Goal: Task Accomplishment & Management: Manage account settings

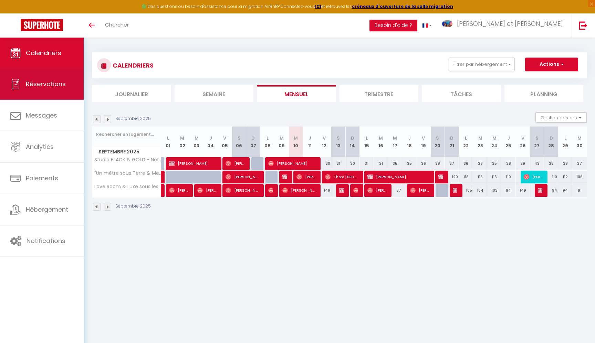
click at [40, 81] on span "Réservations" at bounding box center [46, 84] width 40 height 9
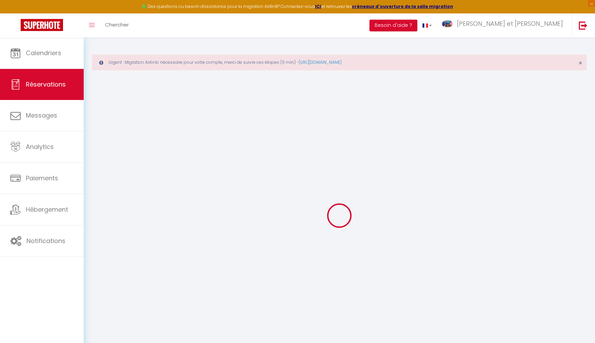
select select "confirmed"
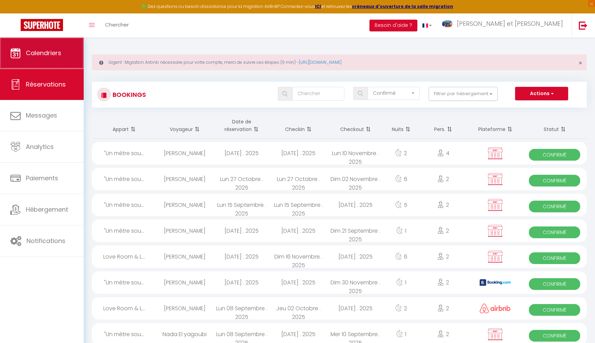
click at [34, 63] on link "Calendriers" at bounding box center [42, 53] width 84 height 31
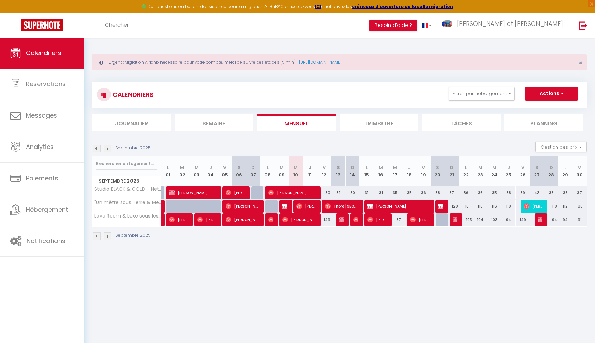
click at [107, 149] on img at bounding box center [108, 149] width 8 height 8
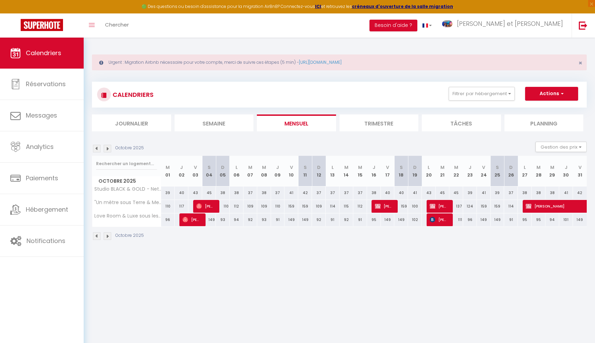
click at [107, 149] on img at bounding box center [108, 149] width 8 height 8
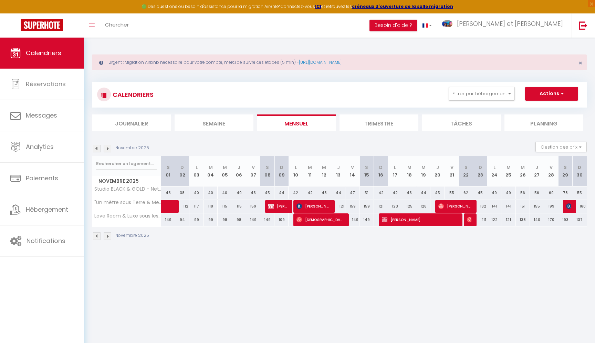
click at [415, 220] on span "[PERSON_NAME]" at bounding box center [419, 219] width 75 height 13
select select "OK"
select select "KO"
select select "0"
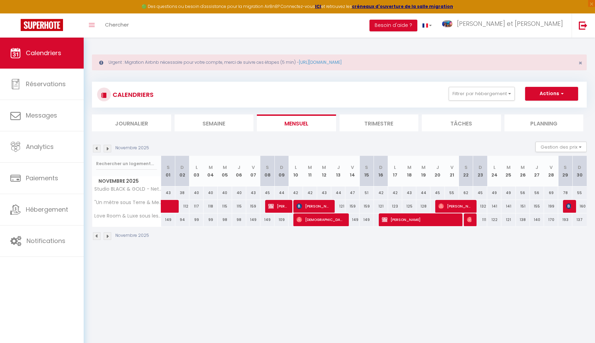
select select "1"
select select
select select "20535"
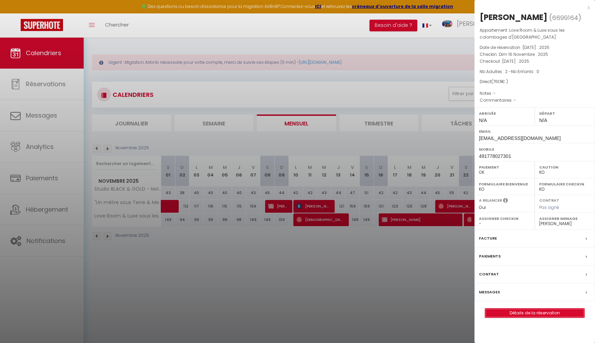
click at [531, 311] on link "Détails de la réservation" at bounding box center [535, 312] width 99 height 9
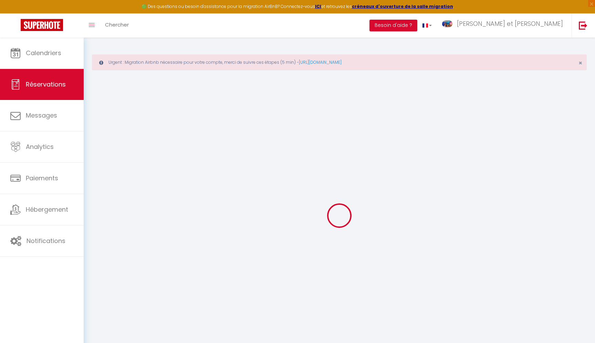
type input "[PERSON_NAME]"
type input "Nienhaus"
type input "[EMAIL_ADDRESS][DOMAIN_NAME]"
type input "491778027301"
select select "DE"
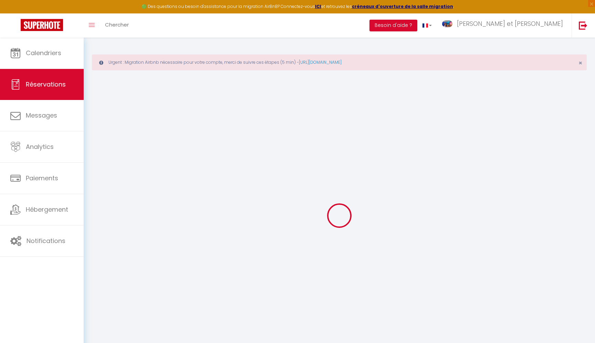
select select "31284"
select select "1"
type input "Dim 16 Novembre 2025"
select select
type input "[DATE]"
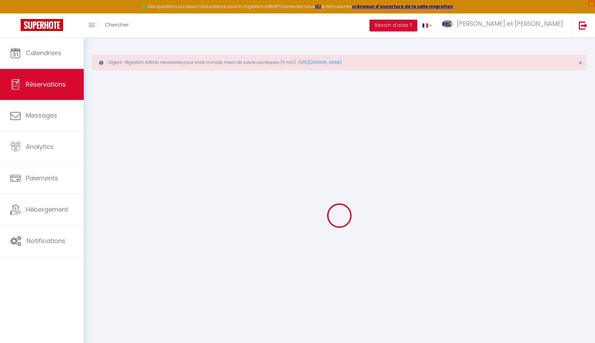
select select
type input "2"
select select "12"
select select
type input "686.11"
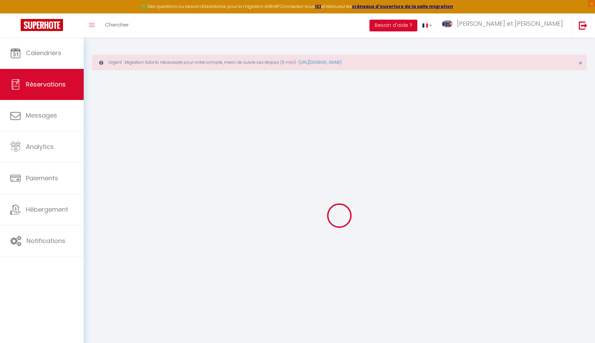
checkbox input "false"
type input "0"
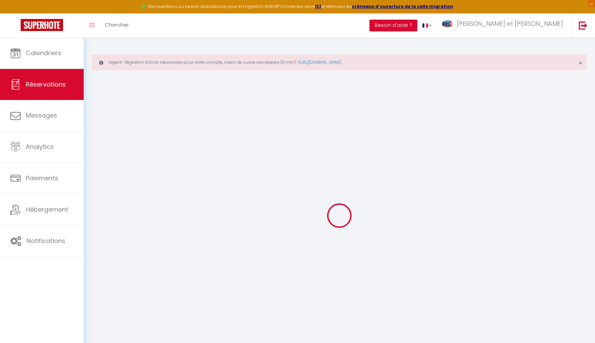
select select
select select "14"
checkbox input "false"
select select
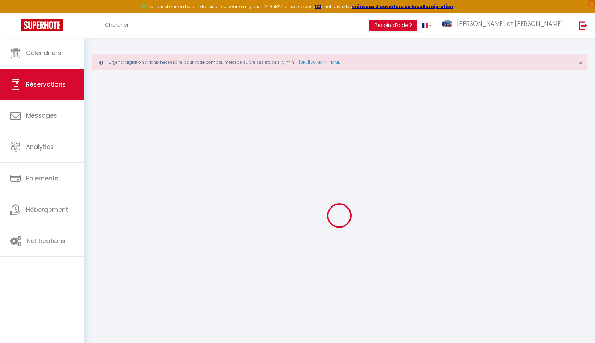
select select
checkbox input "false"
select select
checkbox input "false"
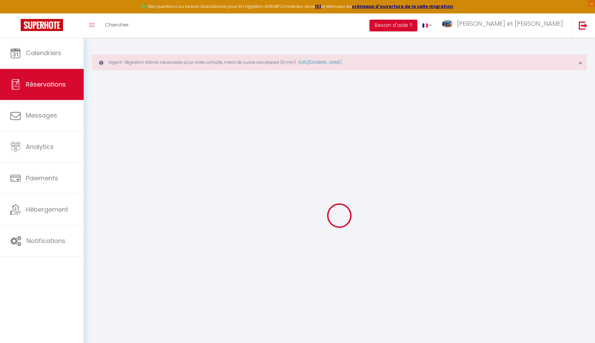
select select
checkbox input "false"
type input "75"
select select
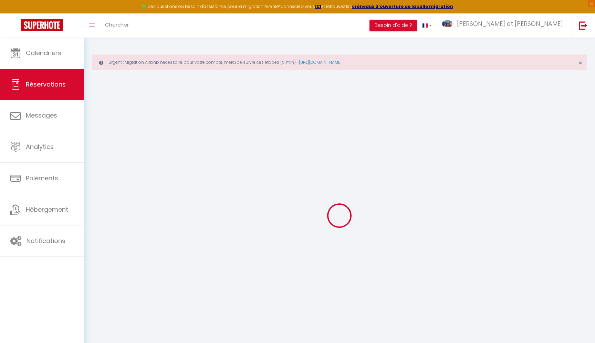
select select
checkbox input "false"
select select
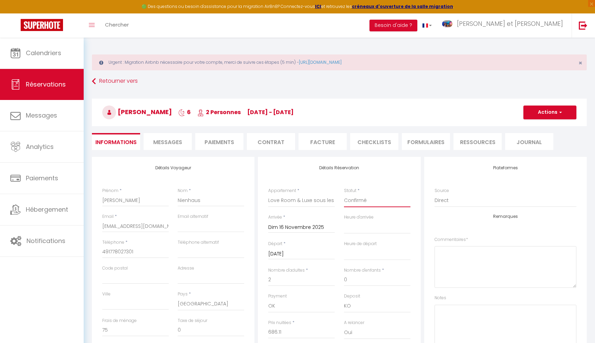
click at [361, 198] on select "Confirmé Non Confirmé [PERSON_NAME] par le voyageur No Show Request" at bounding box center [377, 200] width 67 height 13
select select "3"
click option "No Show" at bounding box center [0, 0] width 0 height 0
select select
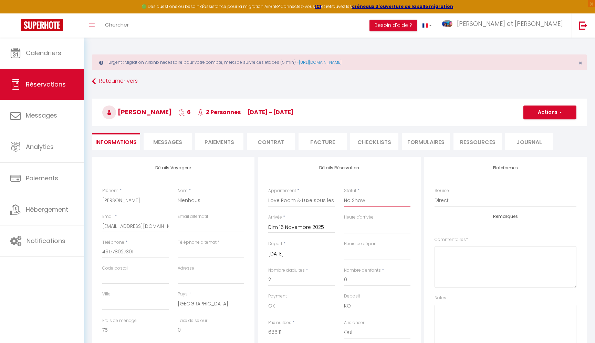
checkbox input "false"
click at [540, 114] on button "Actions" at bounding box center [550, 112] width 53 height 14
click at [530, 125] on link "Enregistrer" at bounding box center [543, 127] width 54 height 9
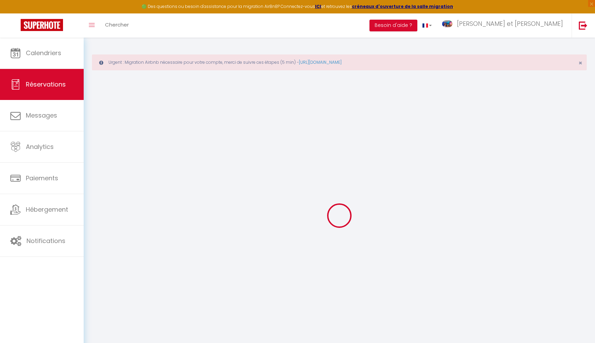
select select "confirmed"
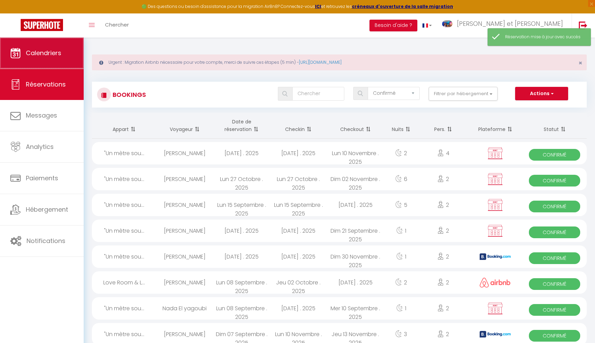
click at [37, 56] on span "Calendriers" at bounding box center [43, 53] width 35 height 9
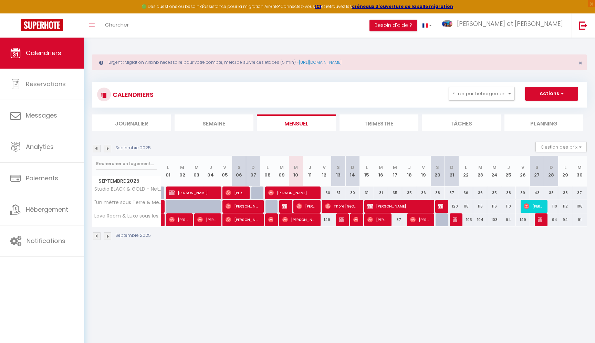
click at [111, 148] on img at bounding box center [108, 149] width 8 height 8
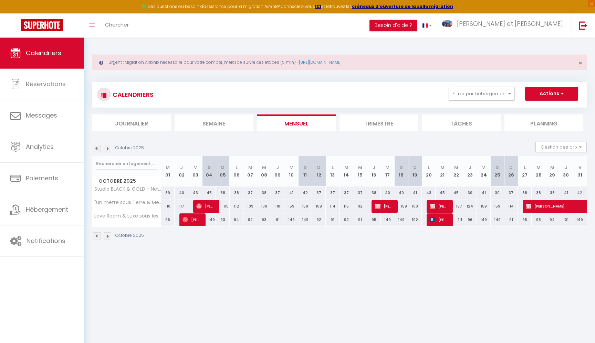
click at [111, 148] on img at bounding box center [108, 149] width 8 height 8
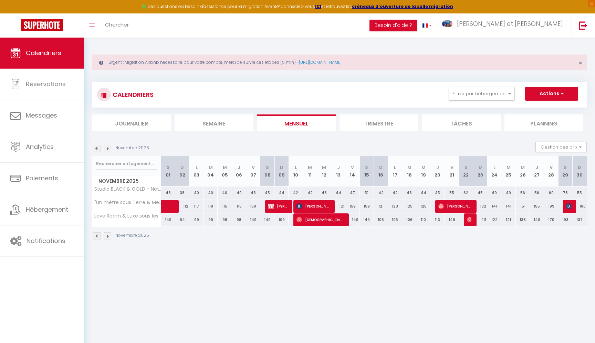
click at [99, 149] on img at bounding box center [97, 149] width 8 height 8
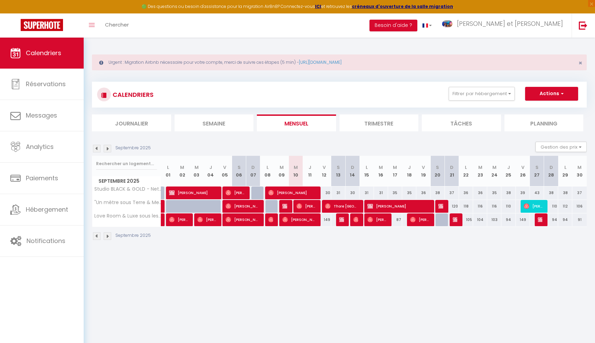
click at [99, 149] on img at bounding box center [97, 149] width 8 height 8
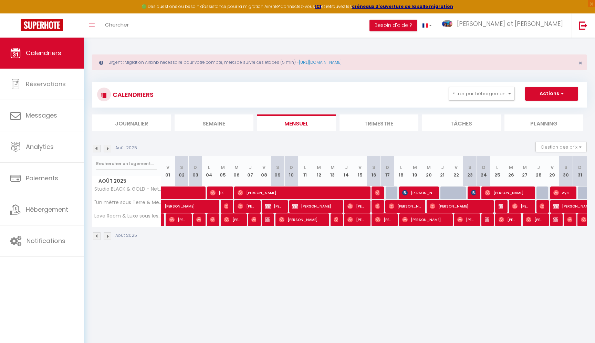
click at [110, 150] on img at bounding box center [108, 149] width 8 height 8
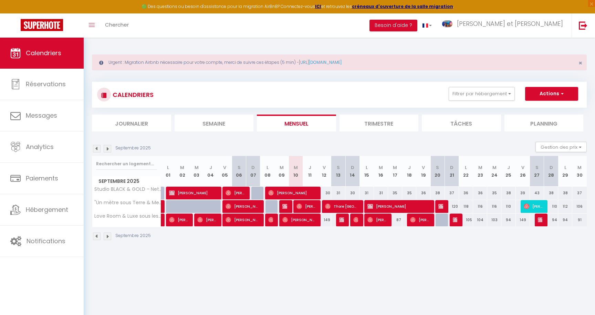
click at [348, 207] on span "Thore [GEOGRAPHIC_DATA]" at bounding box center [341, 206] width 33 height 13
select select "OK"
select select "0"
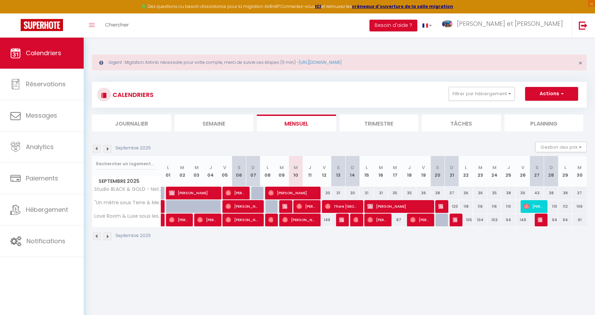
select select "1"
select select
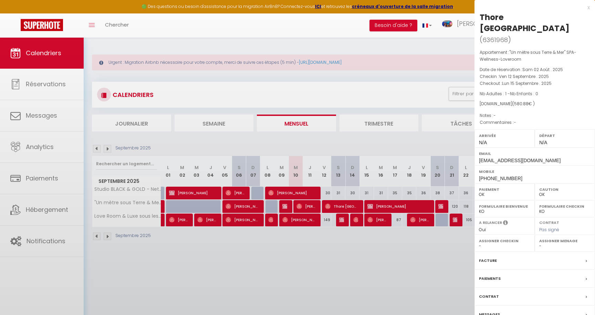
select select "20535"
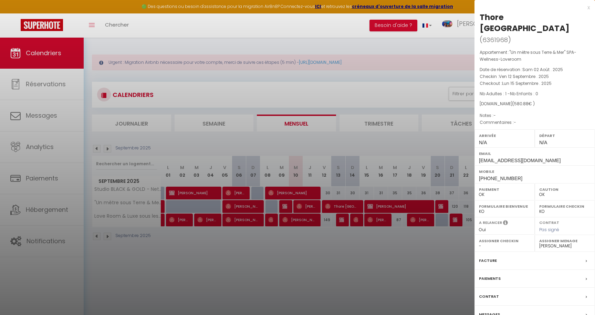
click at [308, 250] on div at bounding box center [297, 157] width 595 height 315
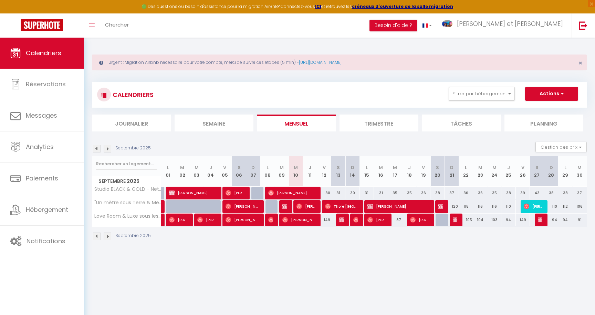
click at [358, 223] on span "[PERSON_NAME]" at bounding box center [356, 219] width 5 height 13
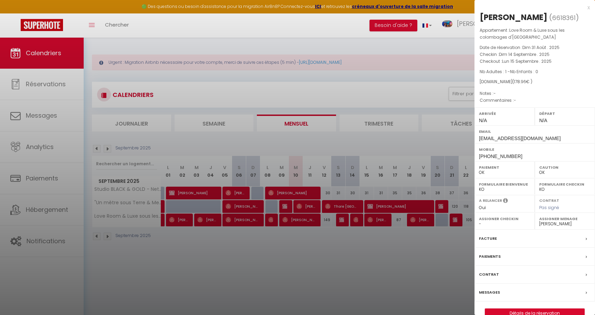
click at [350, 262] on div at bounding box center [297, 157] width 595 height 315
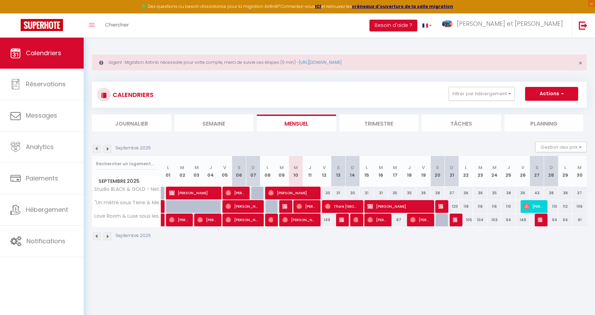
click at [398, 207] on span "[PERSON_NAME]" at bounding box center [398, 206] width 61 height 13
select select "KO"
select select
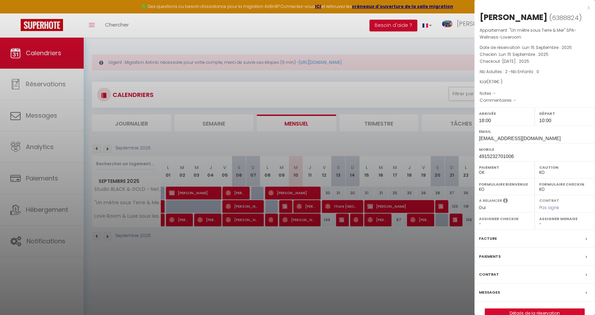
click at [311, 264] on div at bounding box center [297, 157] width 595 height 315
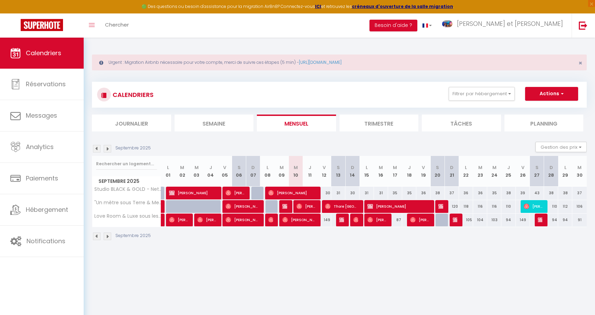
click at [340, 236] on div "Septembre 2025" at bounding box center [339, 237] width 495 height 20
click at [357, 218] on img at bounding box center [357, 220] width 6 height 6
select select "OK"
select select "20535"
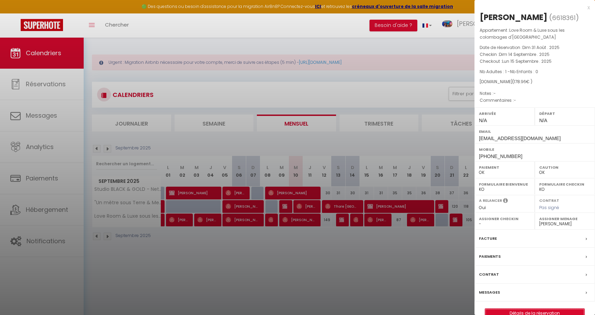
click at [533, 310] on link "Détails de la réservation" at bounding box center [535, 312] width 99 height 9
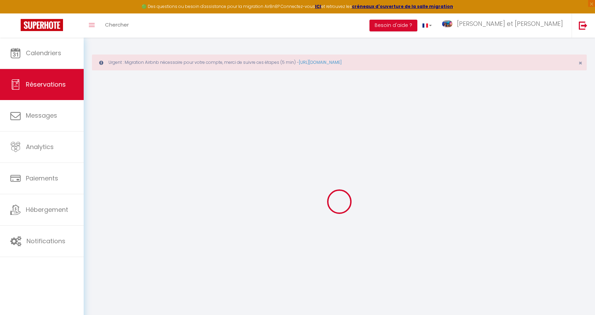
select select
select select "15"
checkbox input "false"
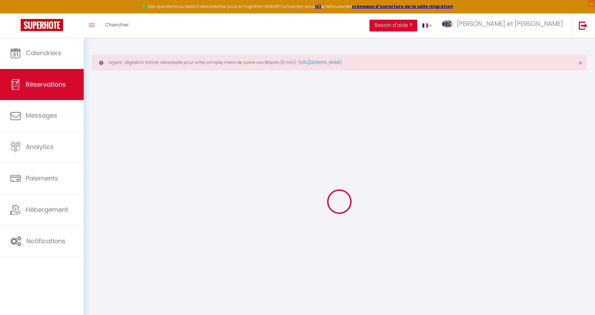
select select
checkbox input "false"
select select
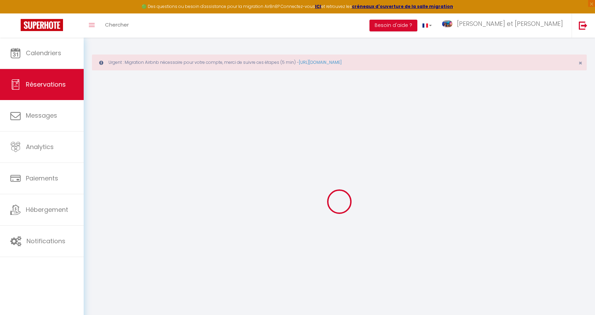
select select
checkbox input "false"
select select
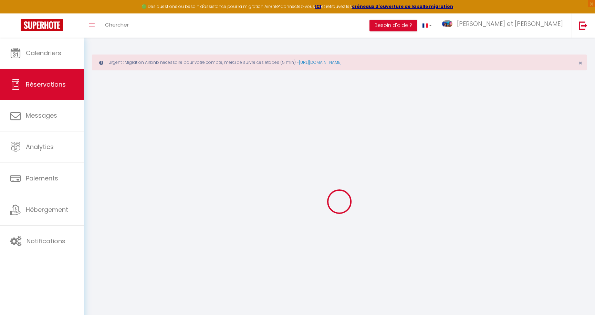
select select
checkbox input "false"
select select
type input "75"
type input "3.96"
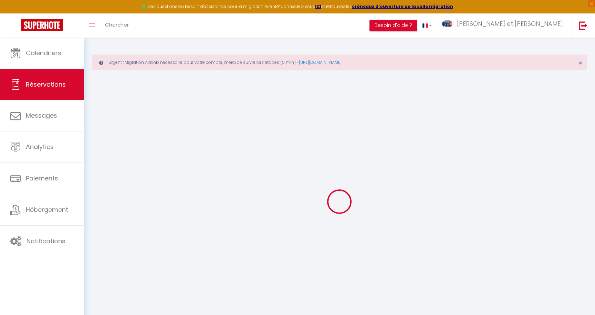
select select
checkbox input "false"
select select
checkbox input "false"
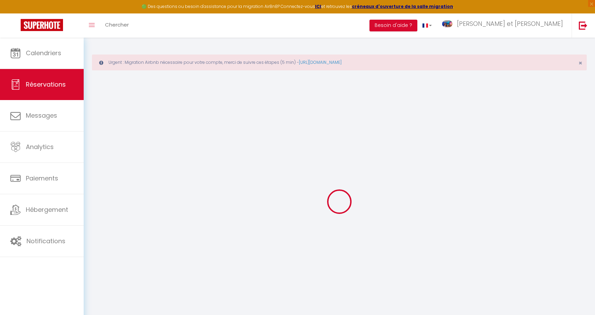
select select
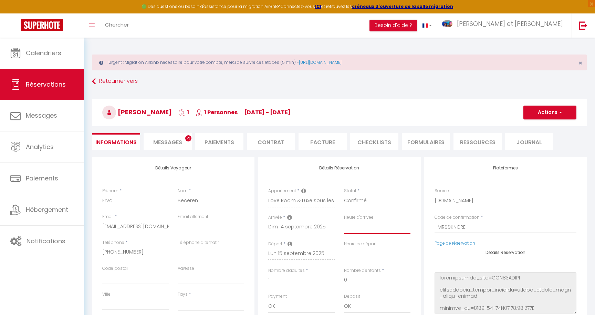
click at [358, 227] on select "00:00 00:30 01:00 01:30 02:00 02:30 03:00 03:30 04:00 04:30 05:00 05:30 06:00 0…" at bounding box center [377, 227] width 67 height 13
select select "18:00"
click option "18:00" at bounding box center [0, 0] width 0 height 0
select select
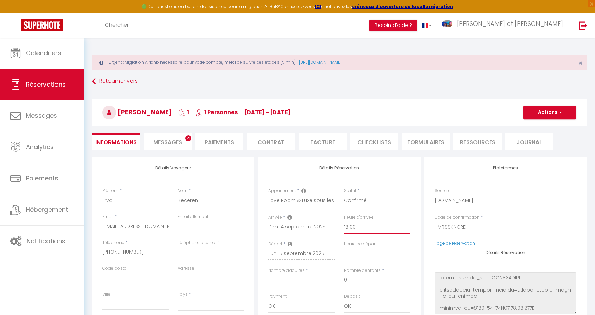
checkbox input "false"
click at [360, 252] on select "00:00 00:30 01:00 01:30 02:00 02:30 03:00 03:30 04:00 04:30 05:00 05:30 06:00 0…" at bounding box center [377, 253] width 67 height 13
select select "08:00"
click option "08:00" at bounding box center [0, 0] width 0 height 0
select select
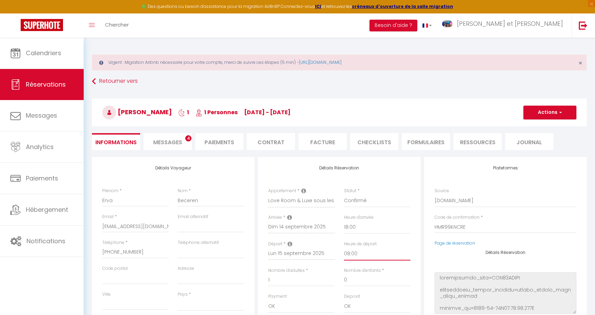
checkbox input "false"
click at [538, 110] on button "Actions" at bounding box center [550, 112] width 53 height 14
click at [524, 125] on link "Enregistrer" at bounding box center [543, 127] width 54 height 9
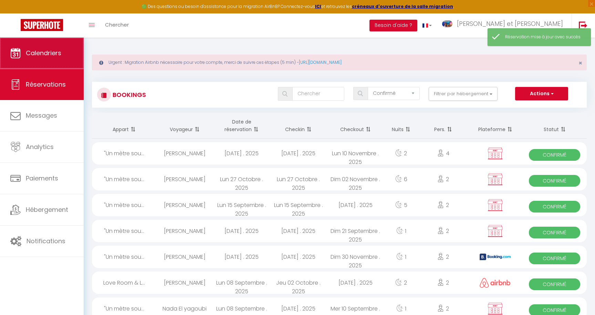
click at [27, 57] on span "Calendriers" at bounding box center [43, 53] width 35 height 9
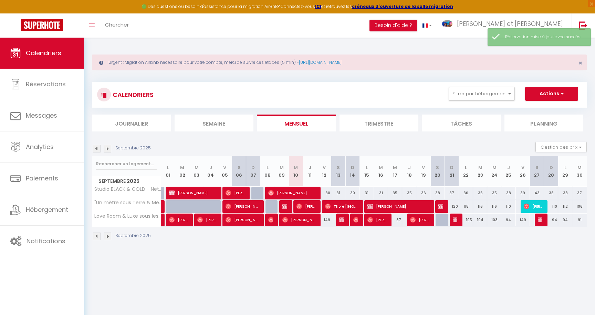
click at [357, 222] on img at bounding box center [357, 220] width 6 height 6
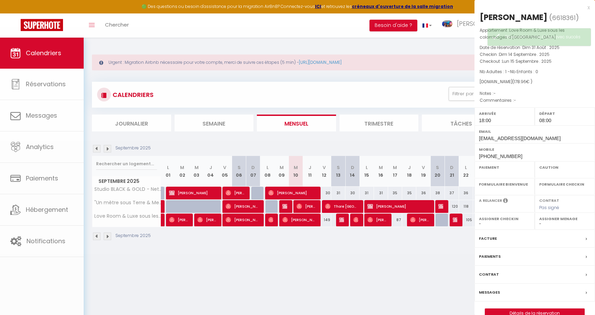
select select "OK"
select select "0"
select select "1"
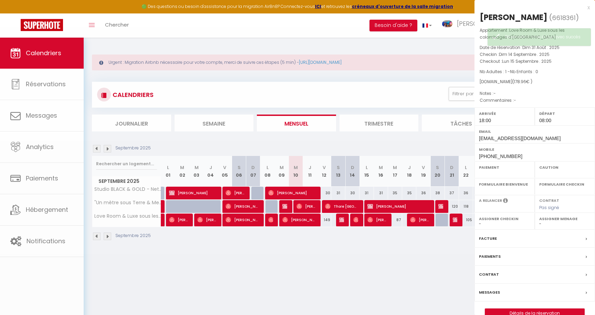
select select
select select "20535"
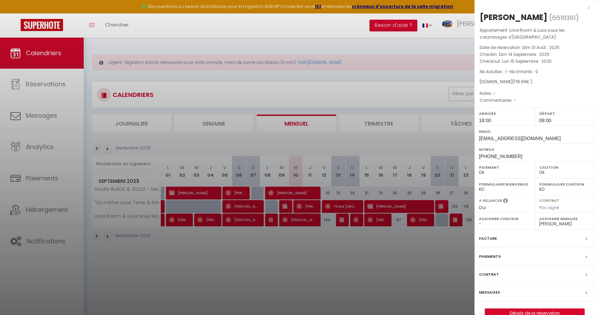
click at [341, 248] on div at bounding box center [297, 157] width 595 height 315
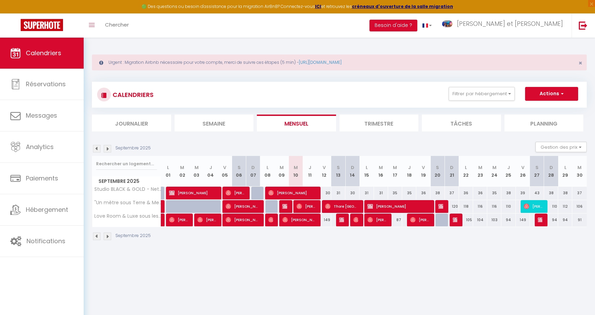
click at [346, 222] on div at bounding box center [342, 219] width 14 height 13
click at [344, 222] on img at bounding box center [342, 220] width 6 height 6
select select "KO"
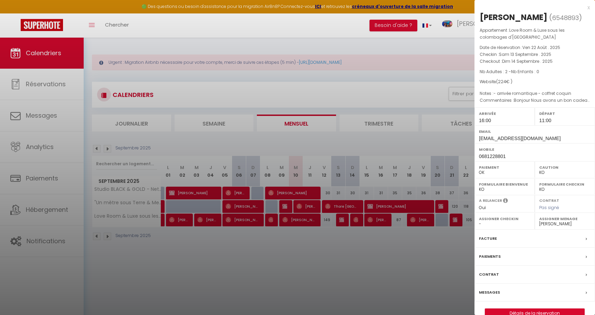
click at [321, 262] on div at bounding box center [297, 157] width 595 height 315
